Goal: Check status: Check status

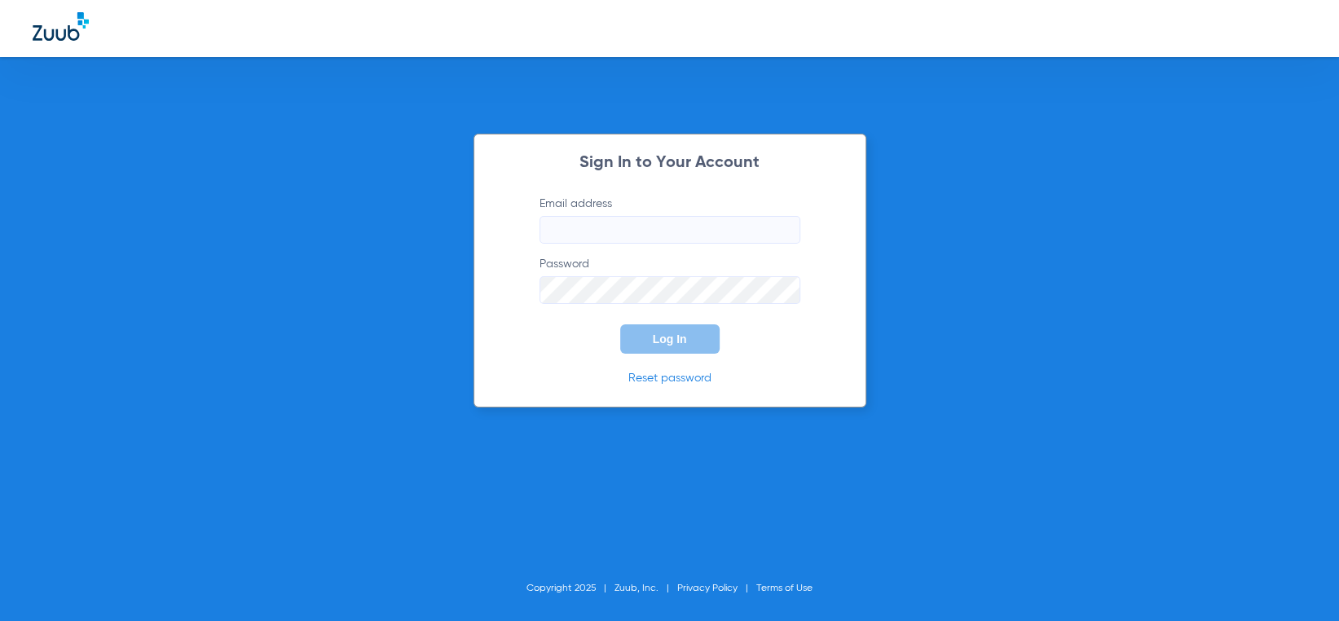
click at [613, 227] on input "Email address" at bounding box center [670, 230] width 261 height 28
type input "[EMAIL_ADDRESS][DOMAIN_NAME]"
click at [620, 324] on button "Log In" at bounding box center [669, 338] width 99 height 29
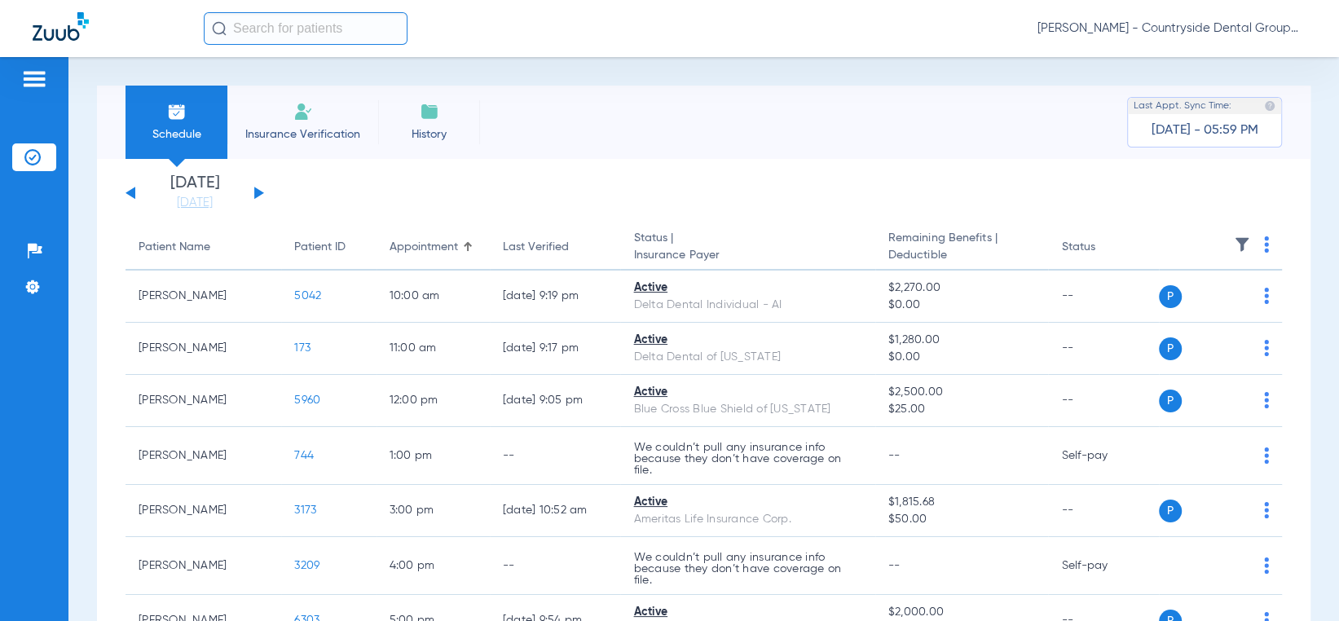
click at [292, 131] on span "Insurance Verification" at bounding box center [303, 134] width 126 height 16
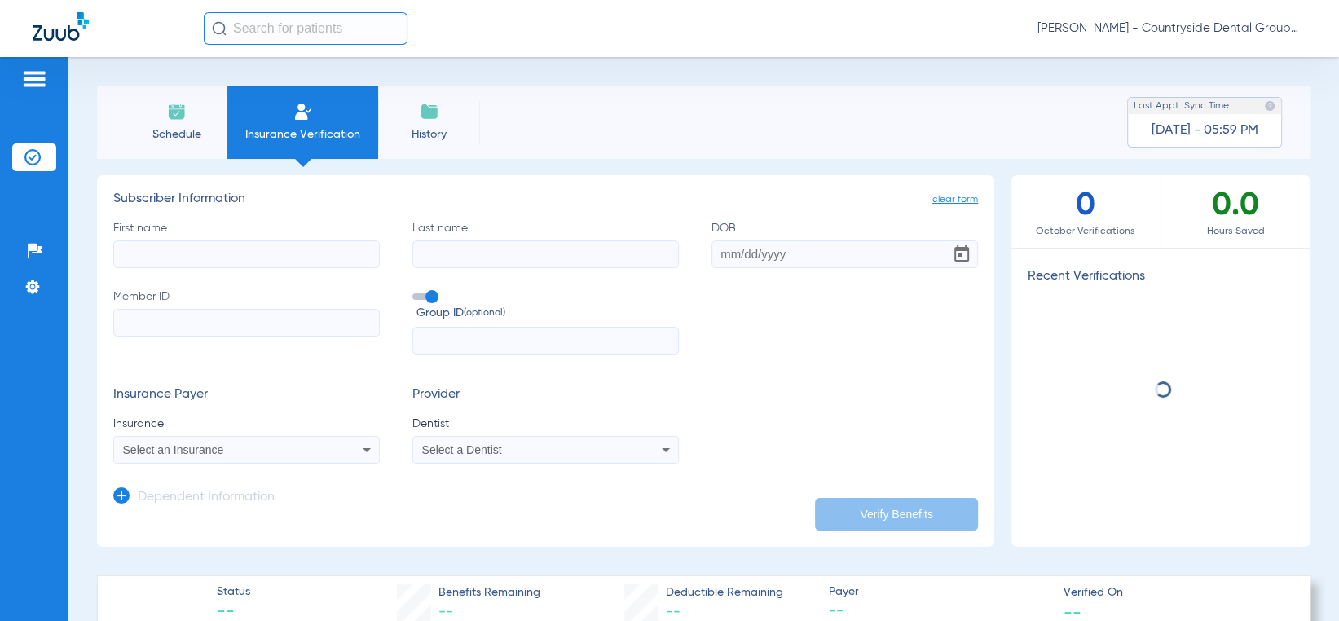
click at [206, 123] on li "Schedule" at bounding box center [177, 122] width 102 height 73
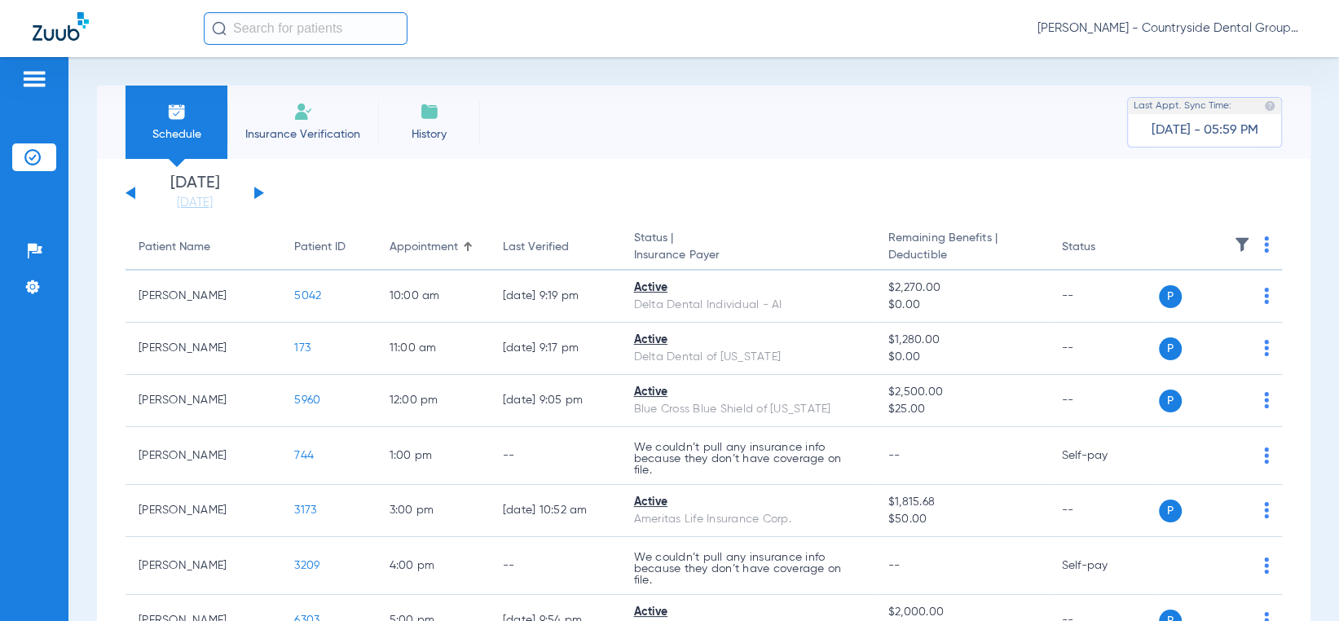
click at [254, 188] on button at bounding box center [259, 193] width 10 height 12
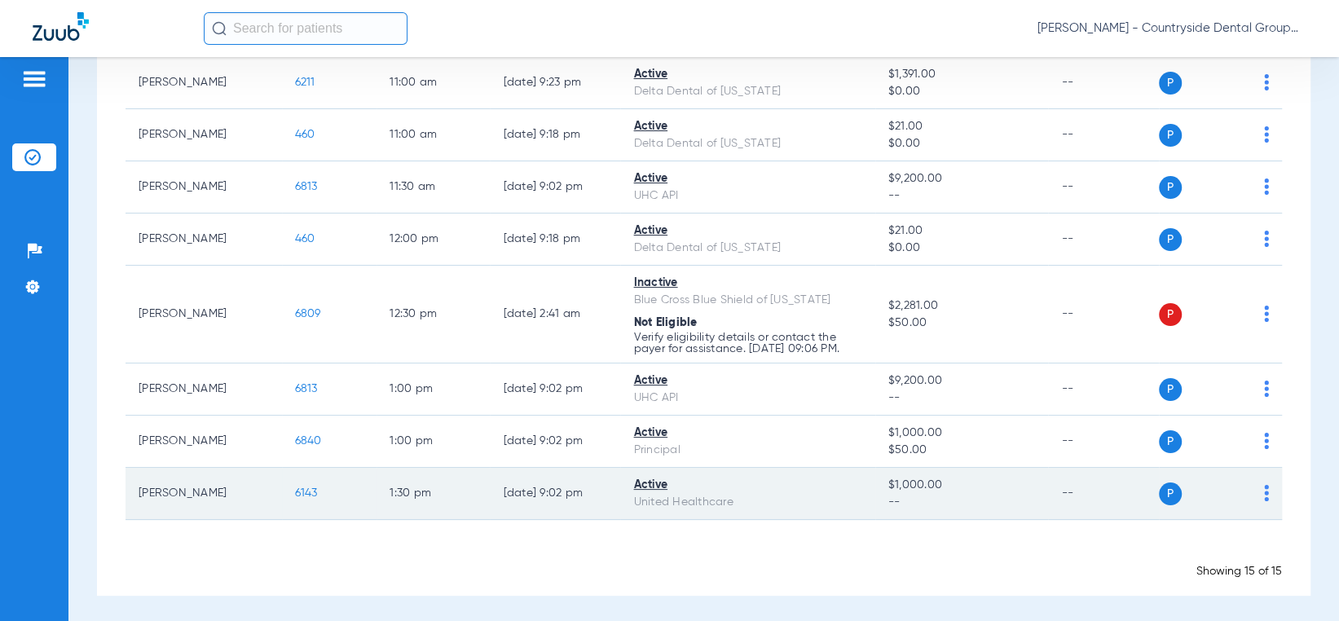
scroll to position [374, 0]
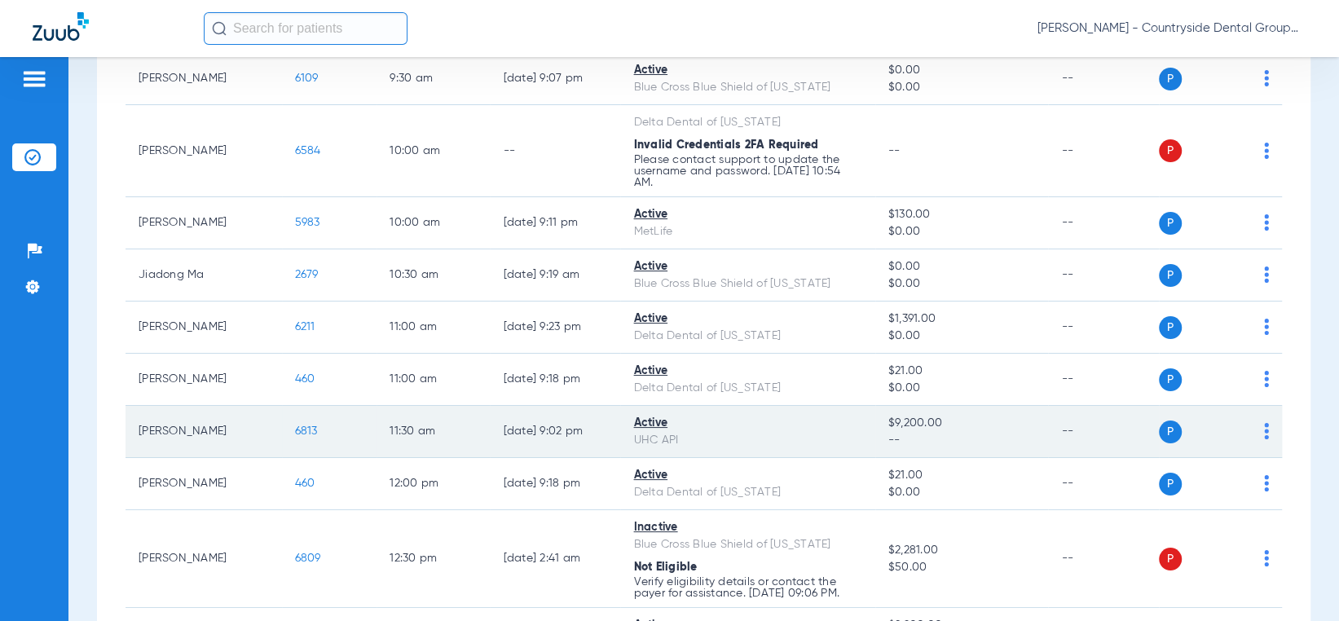
click at [917, 426] on span "$9,200.00" at bounding box center [963, 423] width 148 height 17
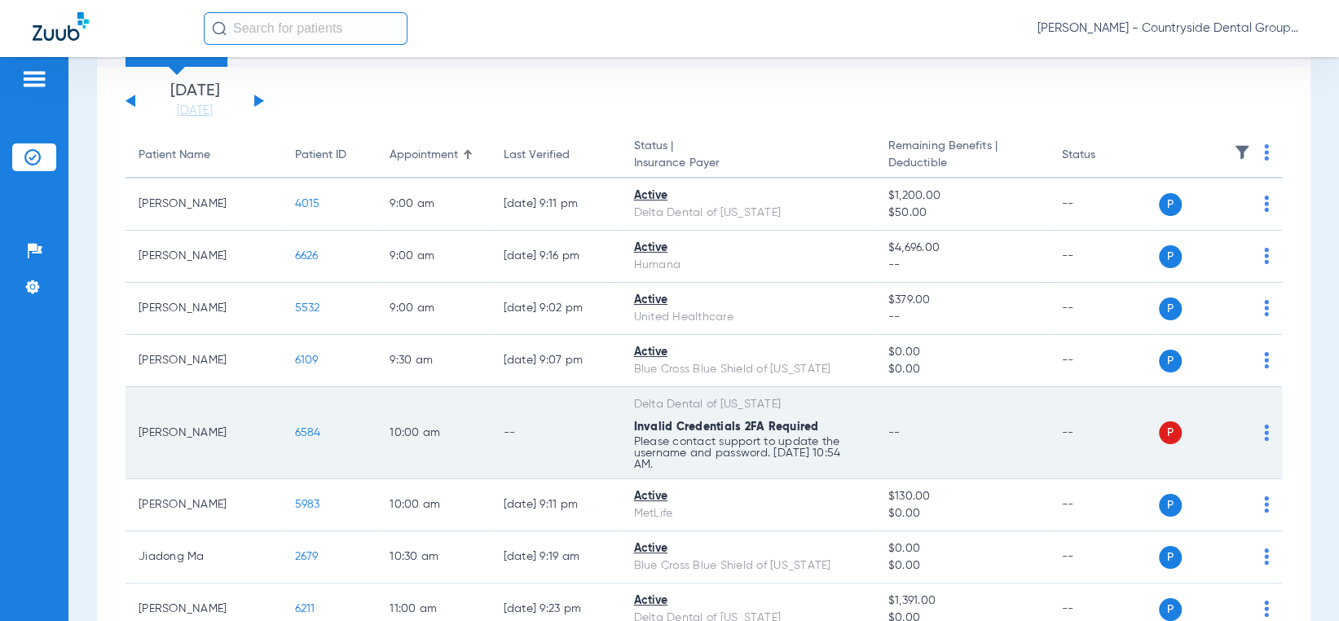
scroll to position [130, 0]
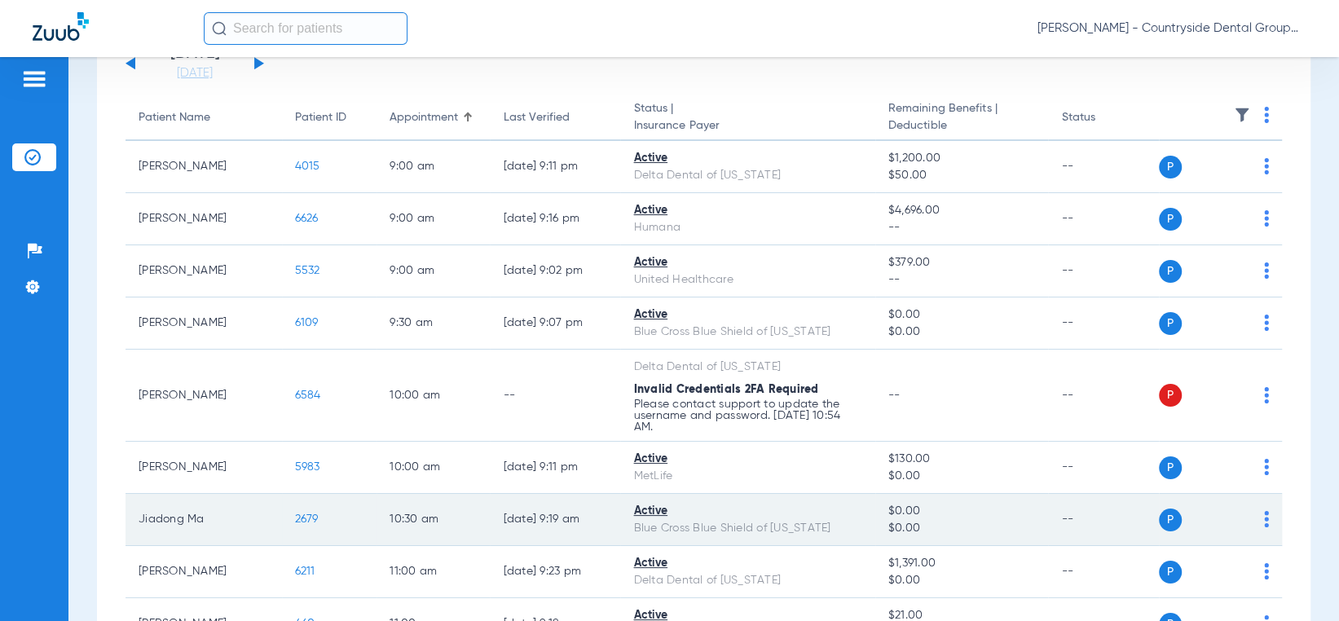
click at [928, 510] on span "$0.00" at bounding box center [963, 511] width 148 height 17
